Goal: Check status: Check status

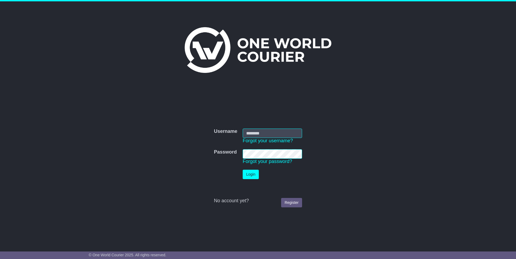
type input "**********"
click at [251, 172] on button "Login" at bounding box center [251, 174] width 16 height 9
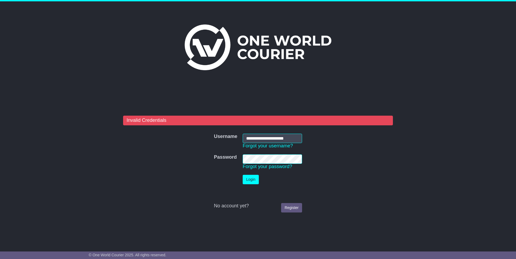
click at [215, 158] on tr "Password Password Forgot your password?" at bounding box center [258, 162] width 94 height 21
click at [248, 181] on button "Login" at bounding box center [251, 179] width 16 height 9
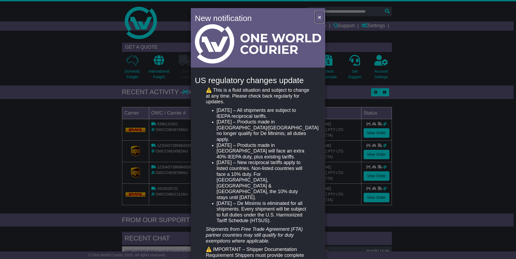
click at [319, 16] on span "×" at bounding box center [319, 17] width 3 height 6
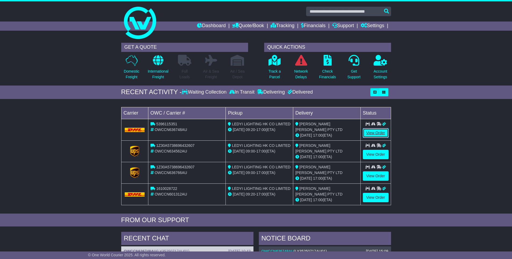
click at [378, 134] on link "View Order" at bounding box center [376, 132] width 26 height 9
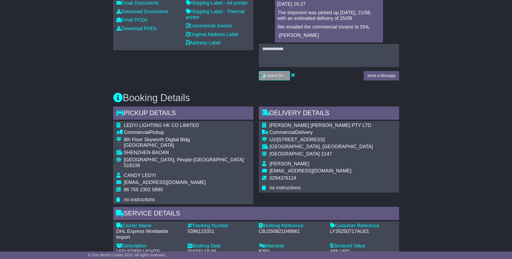
scroll to position [177, 0]
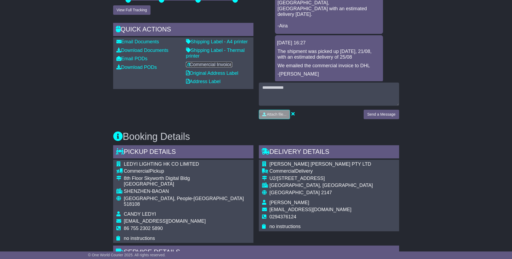
click at [217, 65] on link "Commercial Invoice" at bounding box center [209, 64] width 46 height 5
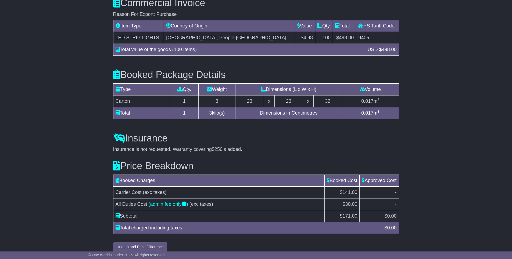
scroll to position [499, 0]
